Goal: Task Accomplishment & Management: Manage account settings

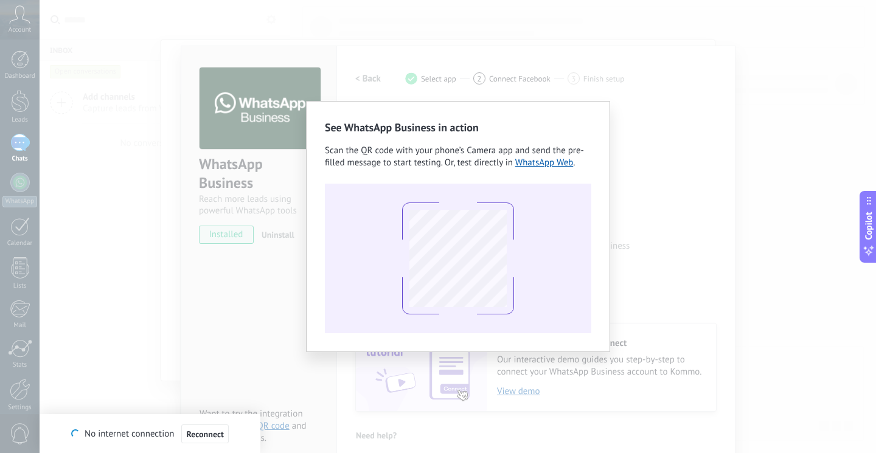
scroll to position [12, 0]
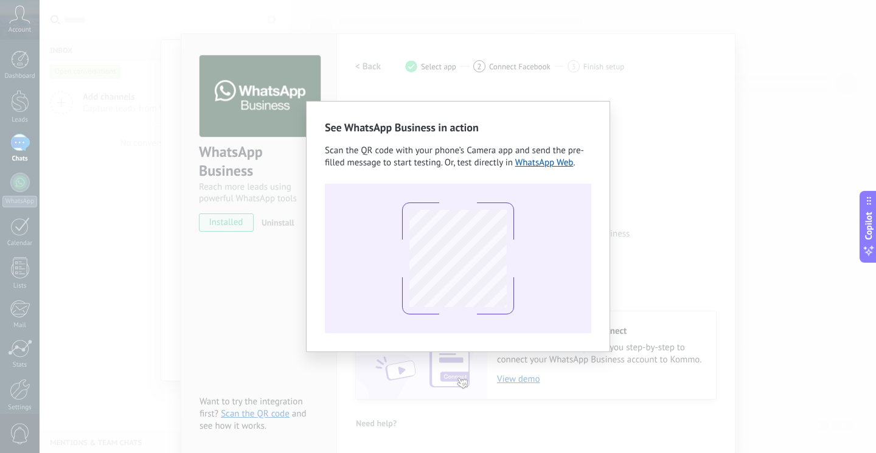
click at [230, 133] on div "See WhatsApp Business in action Scan the QR code with your phone’s Camera app a…" at bounding box center [458, 226] width 836 height 453
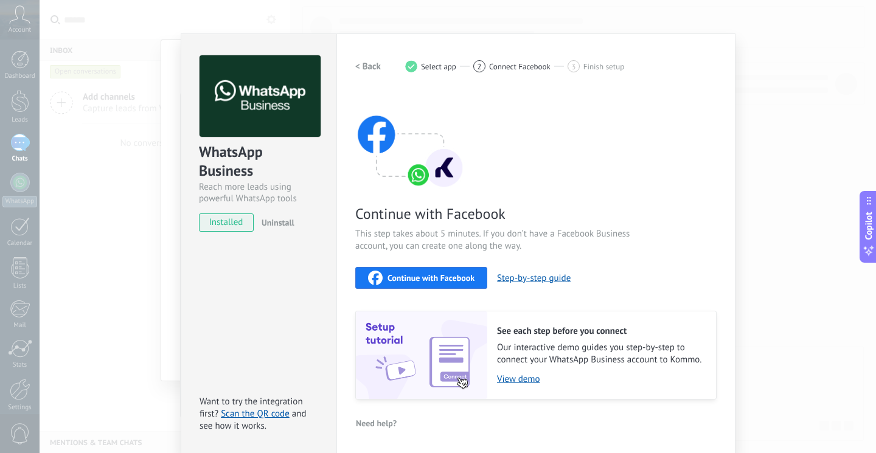
click at [100, 231] on div "WhatsApp Business Reach more leads using powerful WhatsApp tools installed Unin…" at bounding box center [458, 226] width 836 height 453
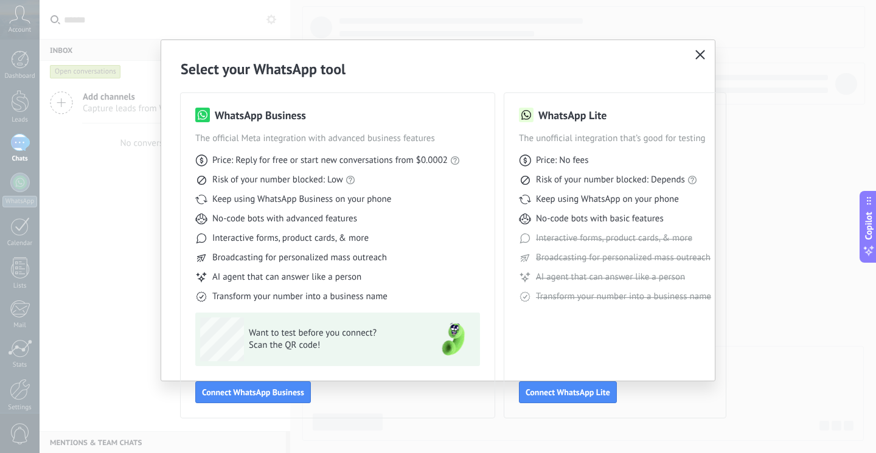
scroll to position [0, 0]
click at [699, 56] on use "button" at bounding box center [700, 54] width 9 height 9
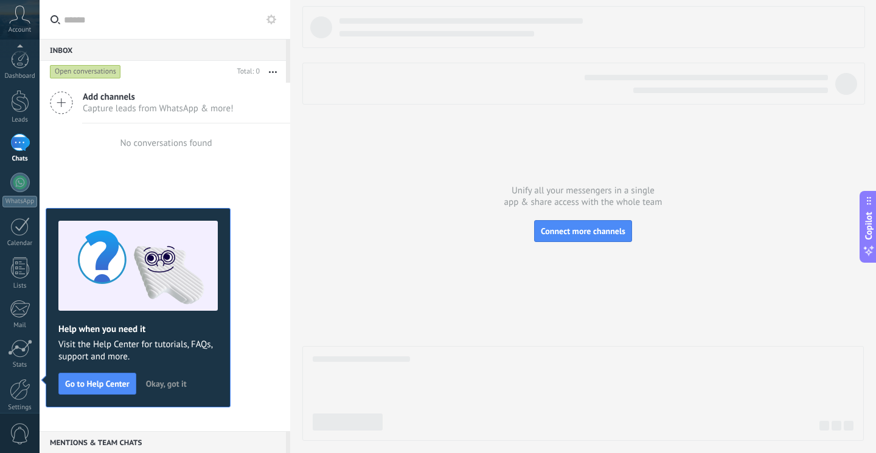
scroll to position [53, 0]
click at [21, 343] on div at bounding box center [20, 336] width 21 height 21
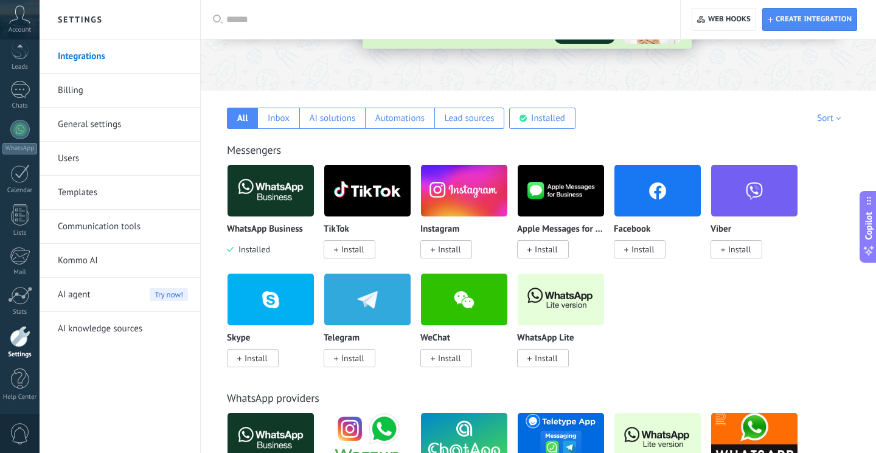
scroll to position [158, 0]
